Goal: Use online tool/utility: Utilize a website feature to perform a specific function

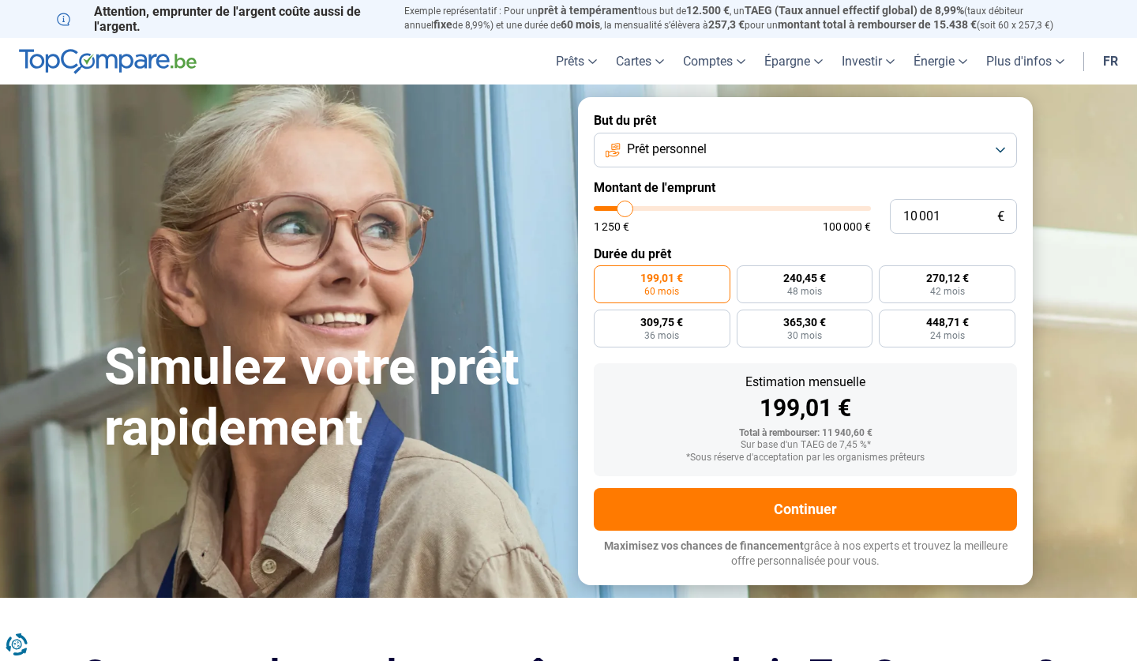
click at [627, 208] on input "range" at bounding box center [732, 208] width 277 height 5
type input "10000"
radio input "true"
type input "60 000"
type input "60000"
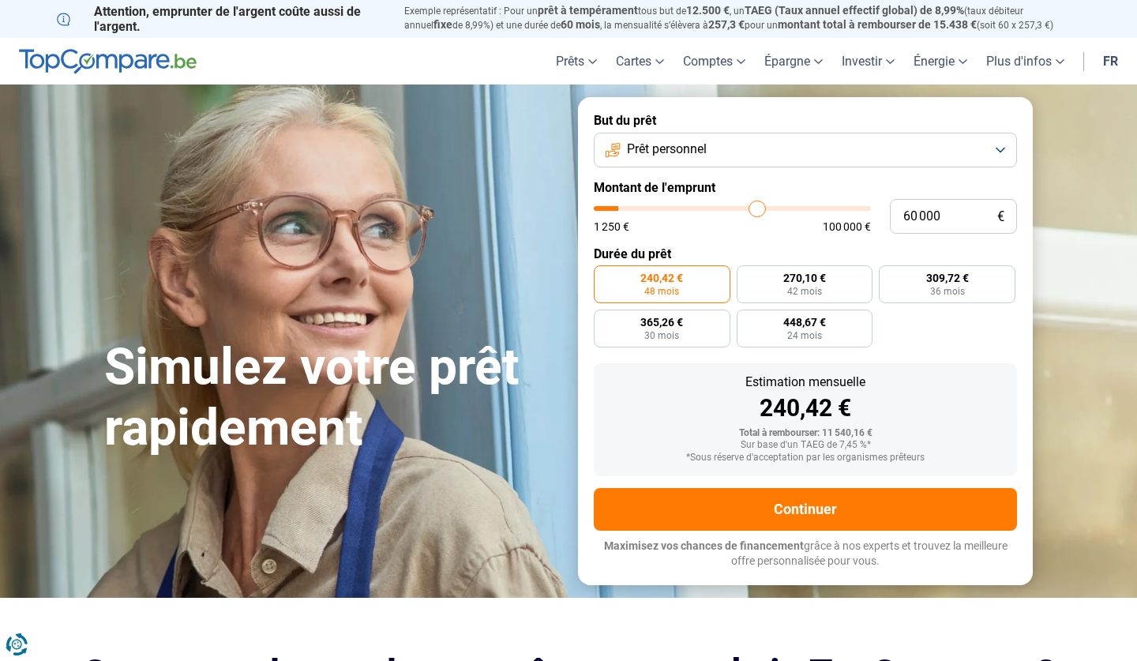
click at [757, 211] on input "range" at bounding box center [732, 208] width 277 height 5
radio input "false"
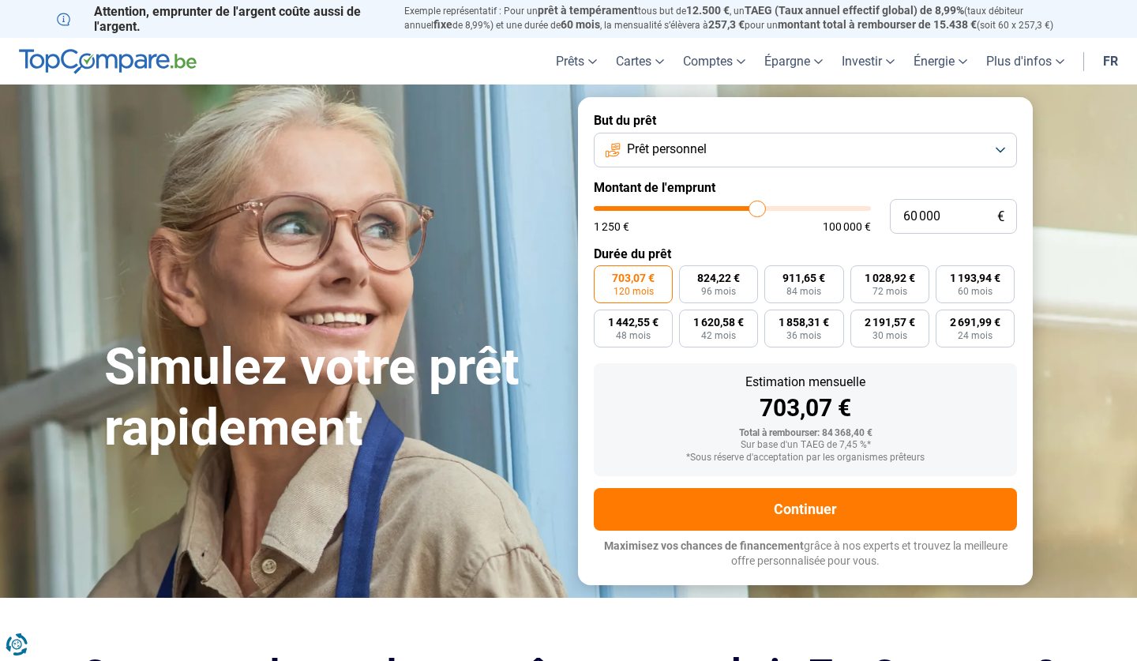
type input "55 250"
type input "55250"
click at [744, 211] on input "range" at bounding box center [732, 208] width 277 height 5
click at [737, 211] on input "range" at bounding box center [732, 208] width 277 height 5
type input "49 500"
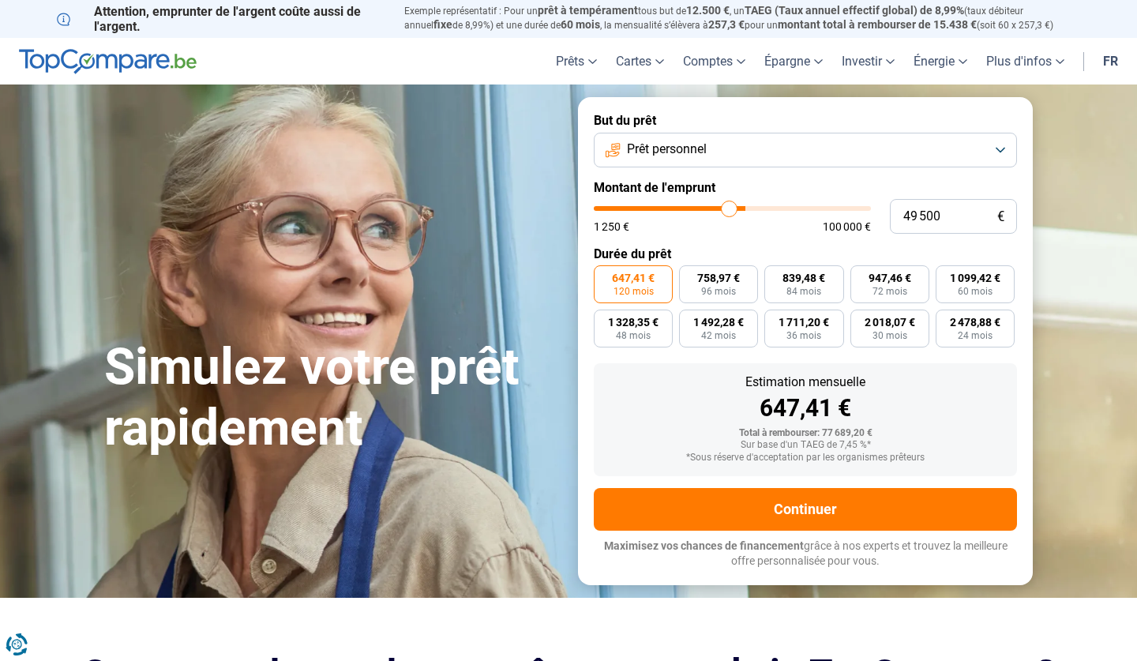
type input "49500"
click at [729, 211] on input "range" at bounding box center [732, 208] width 277 height 5
